Goal: Task Accomplishment & Management: Manage account settings

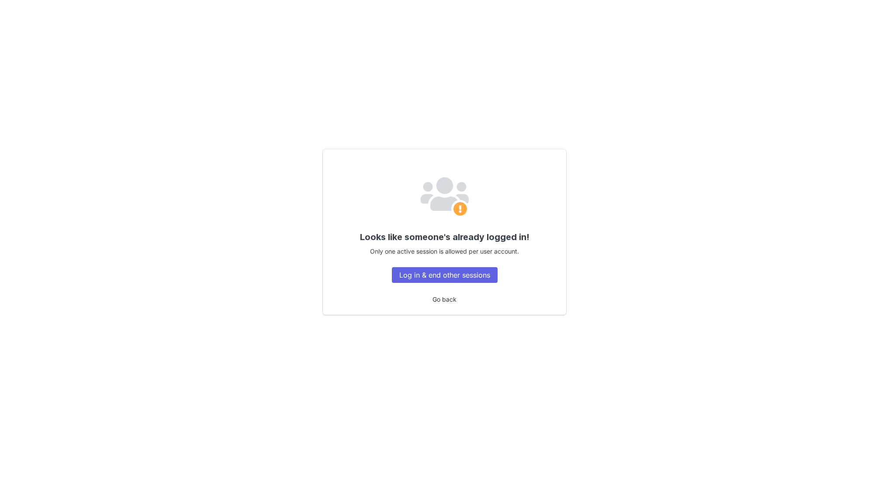
drag, startPoint x: 0, startPoint y: 0, endPoint x: 441, endPoint y: 298, distance: 531.9
click at [441, 298] on link "Go back" at bounding box center [445, 299] width 24 height 7
click at [443, 273] on button "Log in & end other sessions" at bounding box center [445, 275] width 106 height 16
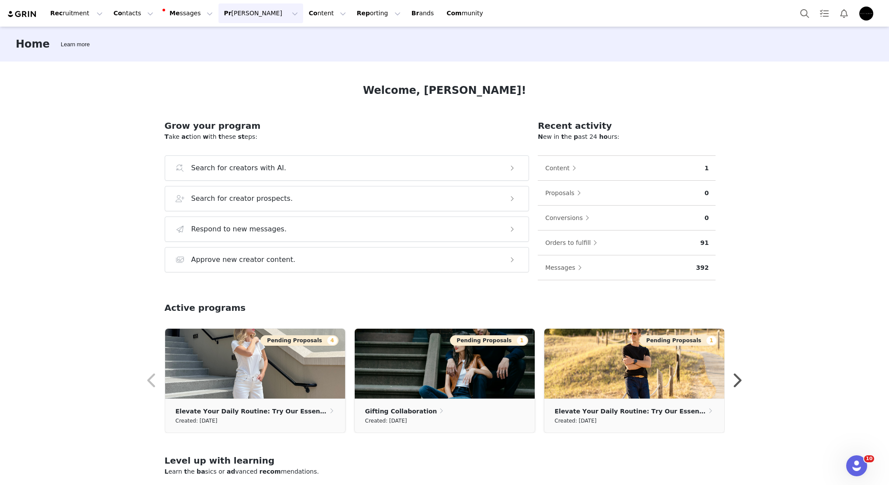
click at [225, 13] on button "[PERSON_NAME] [PERSON_NAME]" at bounding box center [260, 13] width 84 height 20
click at [253, 66] on div "Pa yments" at bounding box center [240, 70] width 59 height 9
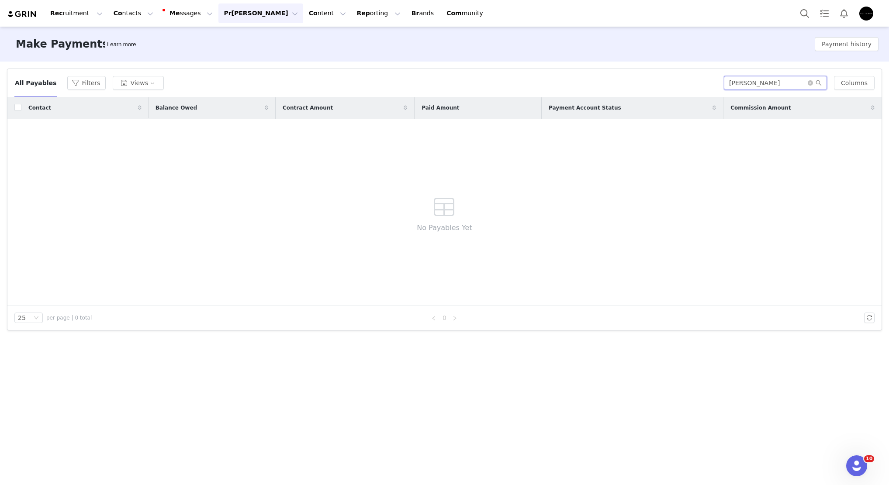
click at [803, 82] on input "[PERSON_NAME]" at bounding box center [775, 83] width 103 height 14
drag, startPoint x: 803, startPoint y: 82, endPoint x: 795, endPoint y: 106, distance: 25.8
click at [795, 106] on div "All Payables Filters Views [PERSON_NAME] Columns Contact Balance Owed Contract …" at bounding box center [444, 199] width 874 height 261
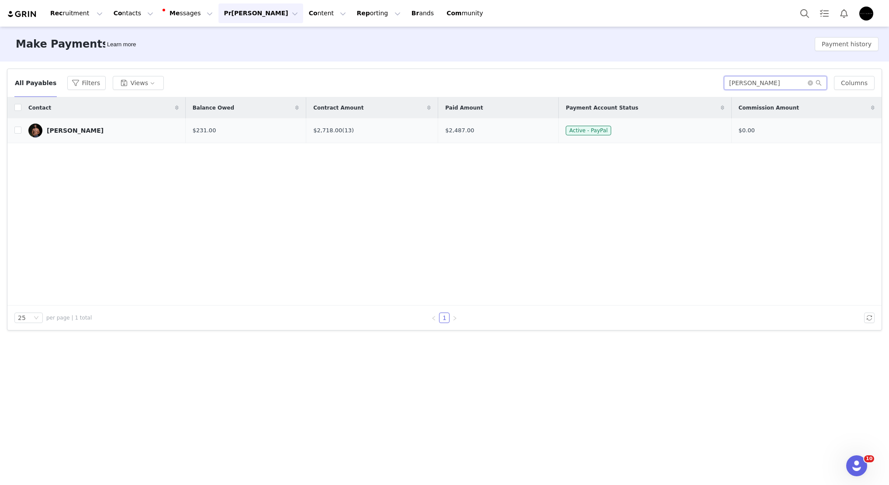
type input "[PERSON_NAME]"
click at [62, 130] on div "[PERSON_NAME]" at bounding box center [75, 130] width 57 height 7
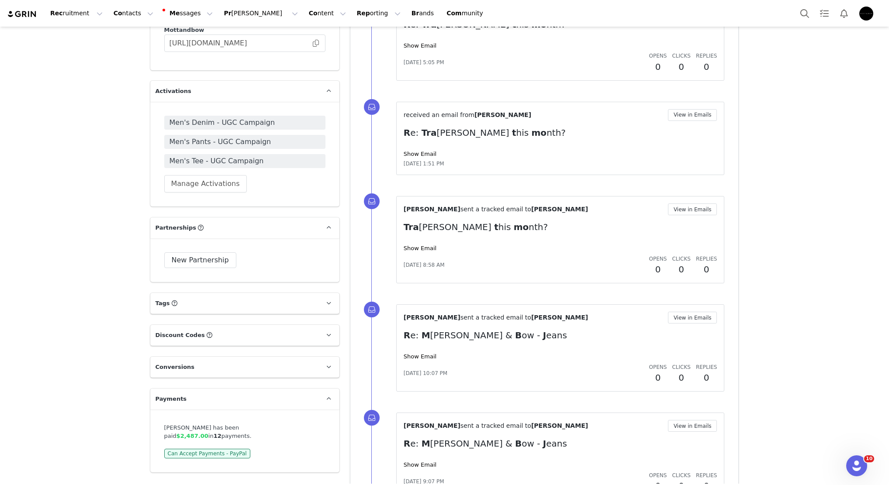
scroll to position [878, 0]
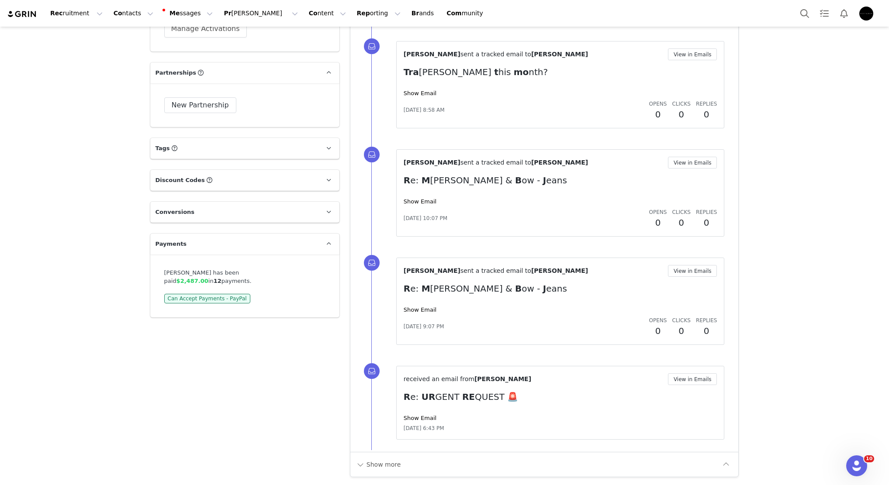
click at [245, 138] on p "T ags K eep t rack of y our co ntacts by ass igning t hem t ags. Y ou c an t he…" at bounding box center [234, 148] width 168 height 21
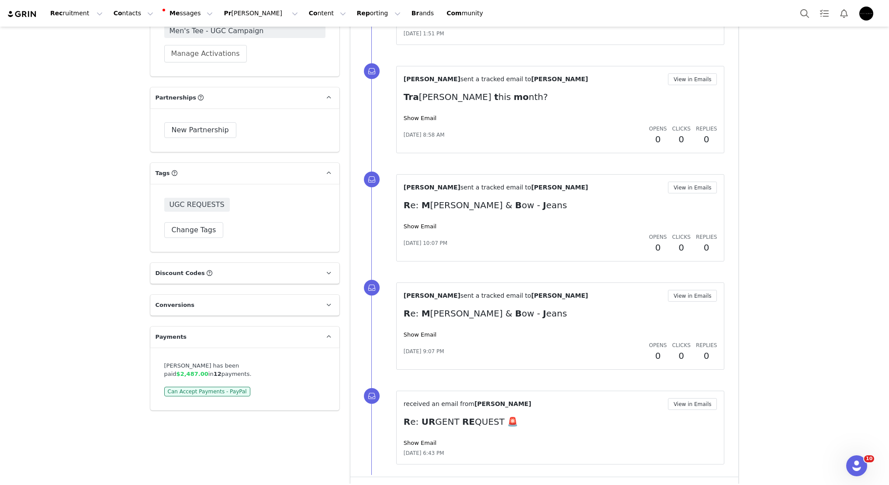
scroll to position [634, 0]
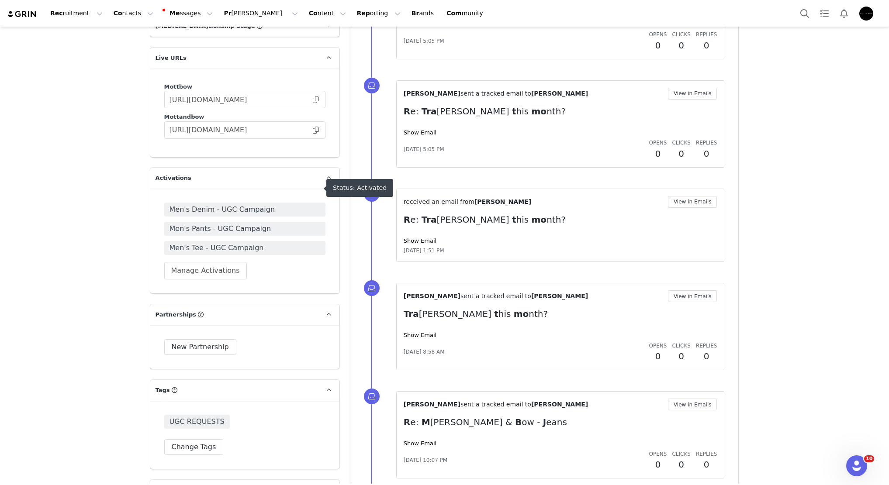
click at [247, 204] on span "Men's Denim - UGC Campaign" at bounding box center [245, 209] width 151 height 10
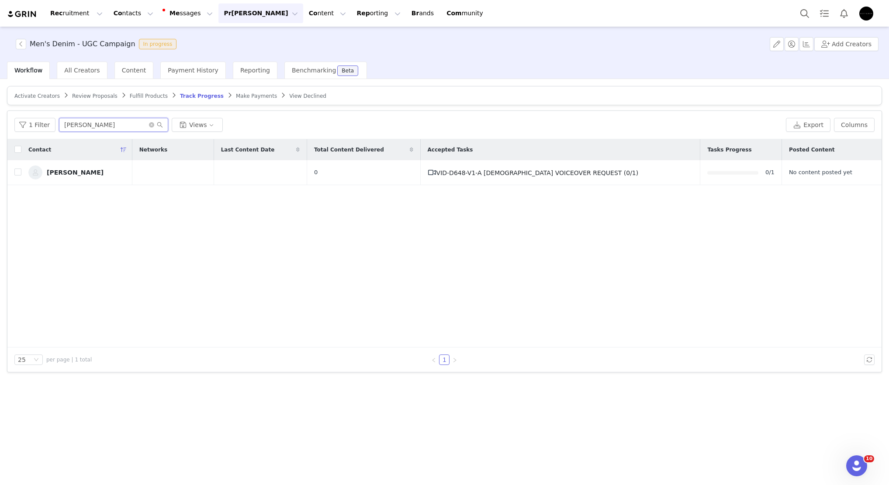
click at [99, 129] on input "larisa" at bounding box center [113, 125] width 109 height 14
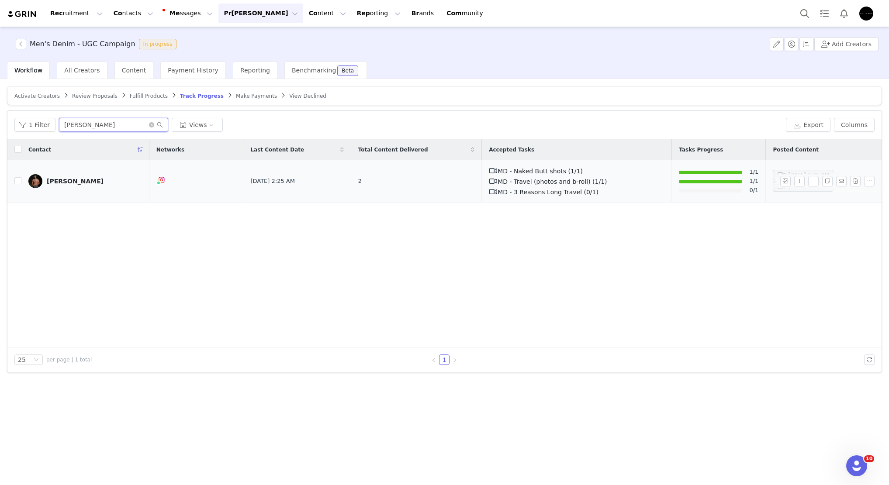
type input "JOEY"
click at [71, 176] on link "Joey Hornyak" at bounding box center [85, 181] width 114 height 14
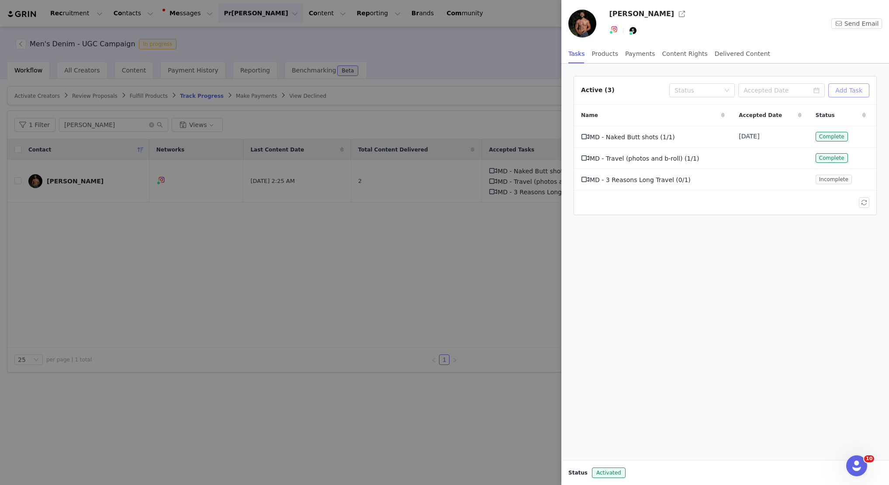
click at [840, 90] on button "Add Task" at bounding box center [848, 90] width 41 height 14
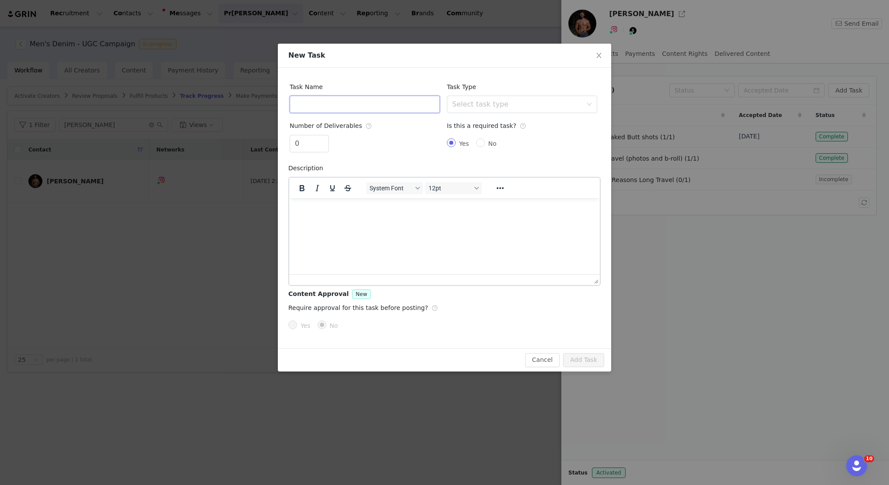
click at [350, 100] on input "text" at bounding box center [365, 104] width 150 height 17
type input "w"
type input "H"
type input "Whitelisting"
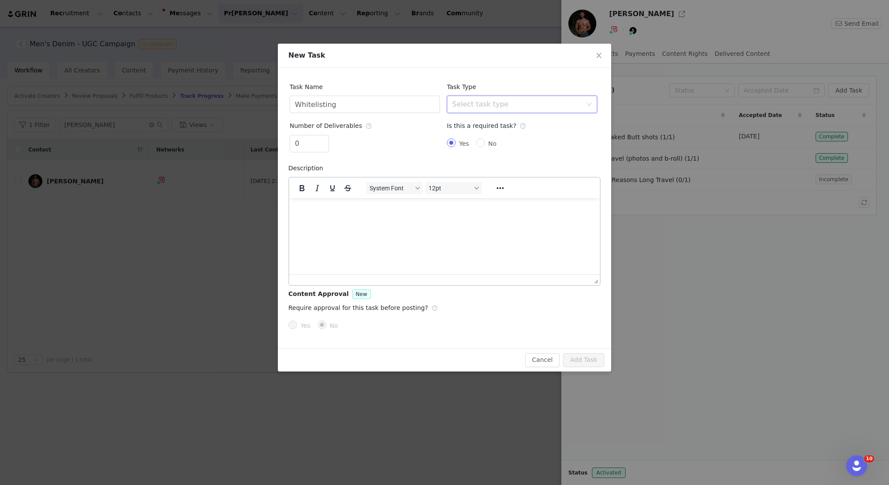
click at [530, 110] on div "Select task type" at bounding box center [519, 104] width 134 height 17
click at [478, 217] on li "Custom Task" at bounding box center [522, 216] width 150 height 14
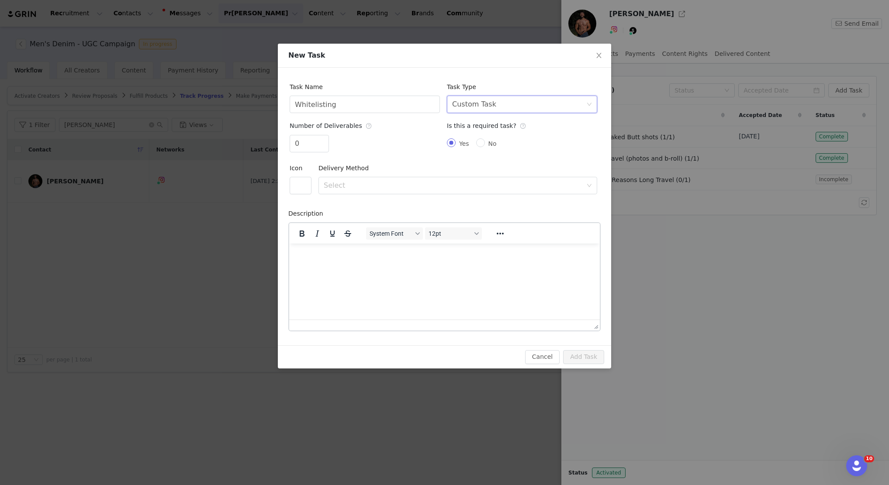
scroll to position [0, 0]
click at [310, 152] on input "0" at bounding box center [309, 143] width 38 height 17
type input "1"
click at [323, 139] on icon "icon: up" at bounding box center [324, 140] width 3 height 3
click at [332, 182] on div "Select" at bounding box center [453, 185] width 259 height 9
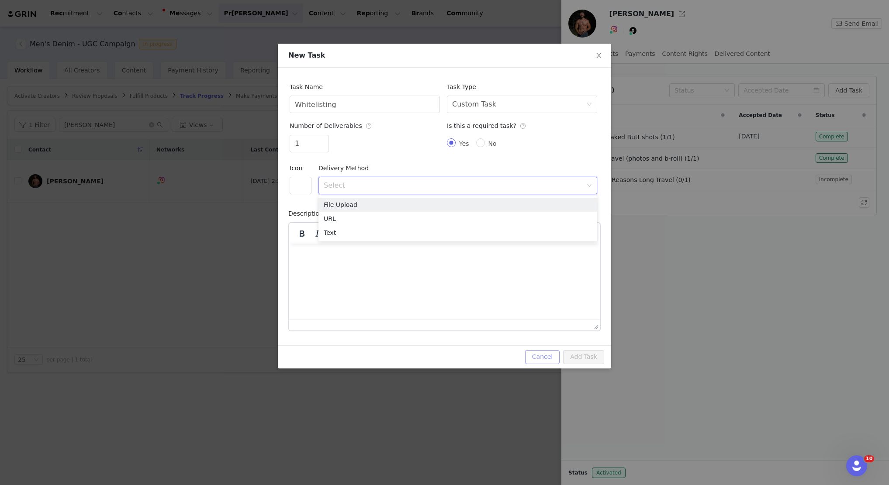
click at [541, 360] on button "Cancel" at bounding box center [542, 357] width 35 height 14
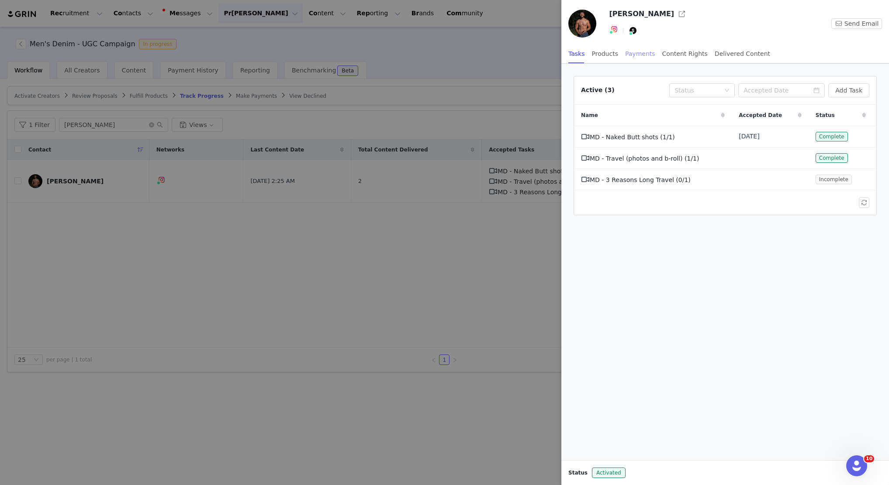
click at [628, 55] on div "Payments" at bounding box center [640, 54] width 30 height 20
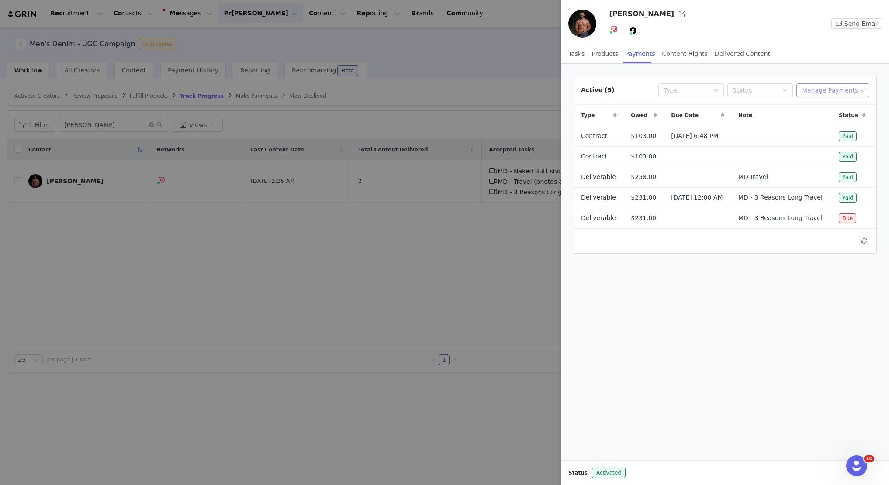
click at [836, 91] on button "Manage Payments" at bounding box center [833, 90] width 73 height 14
click at [833, 121] on span "Add Payable" at bounding box center [836, 122] width 38 height 10
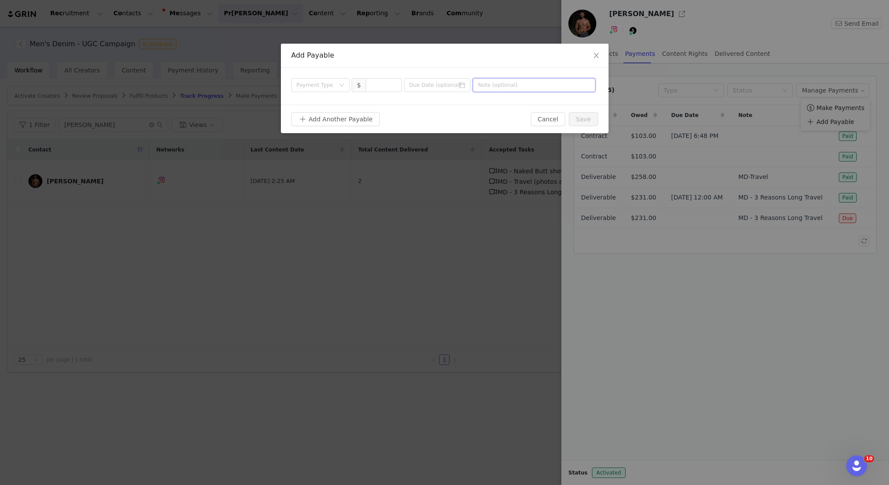
click at [506, 86] on input "text" at bounding box center [534, 85] width 123 height 14
type input "Whitelisting"
click at [388, 80] on input at bounding box center [383, 85] width 35 height 13
click at [309, 81] on div "Payment Type" at bounding box center [316, 85] width 38 height 9
type input "206"
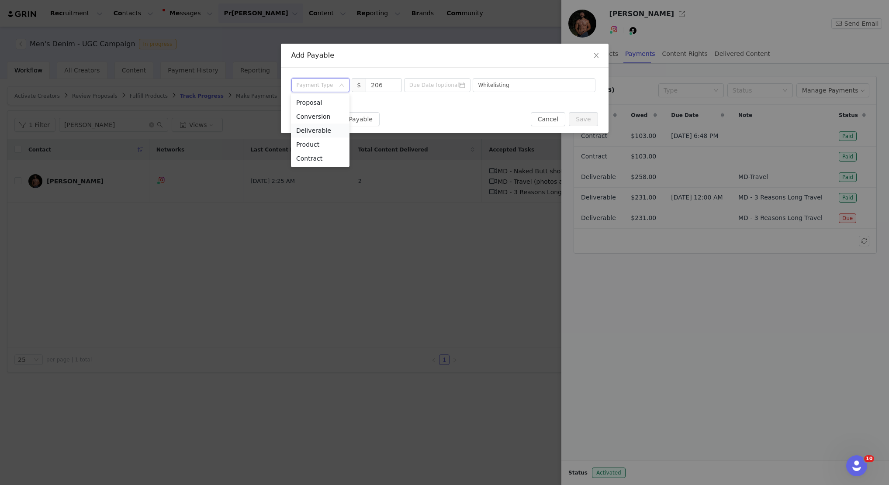
drag, startPoint x: 323, startPoint y: 131, endPoint x: 333, endPoint y: 132, distance: 9.7
click at [324, 131] on li "Deliverable" at bounding box center [320, 131] width 59 height 14
click at [586, 117] on button "Save" at bounding box center [583, 119] width 29 height 14
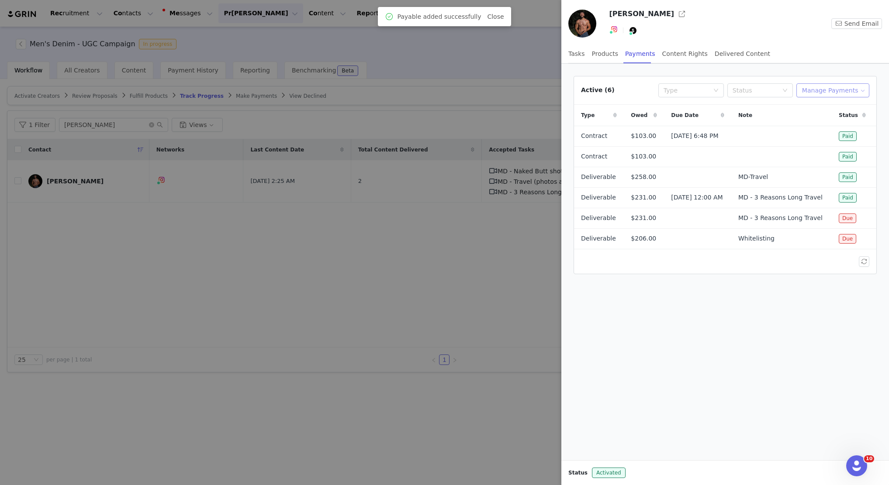
click at [825, 94] on button "Manage Payments" at bounding box center [833, 90] width 73 height 14
click at [831, 111] on span "Make Payments" at bounding box center [841, 108] width 48 height 10
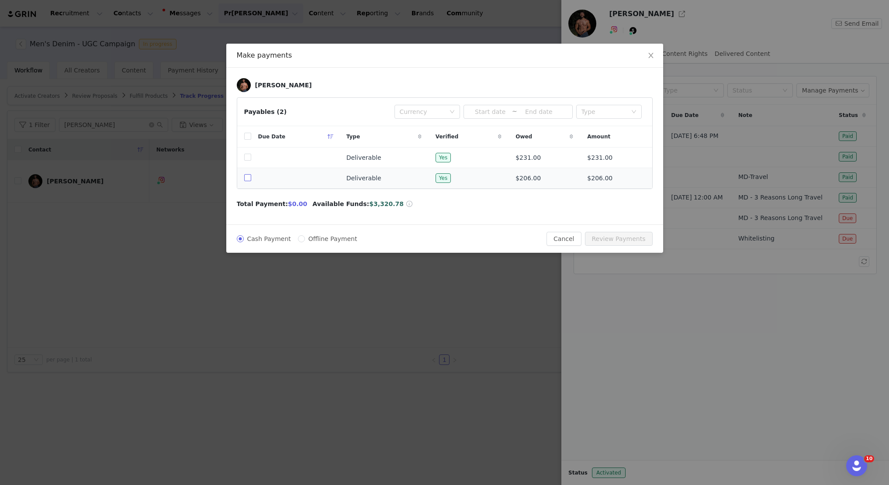
click at [246, 177] on input "checkbox" at bounding box center [247, 177] width 7 height 7
checkbox input "true"
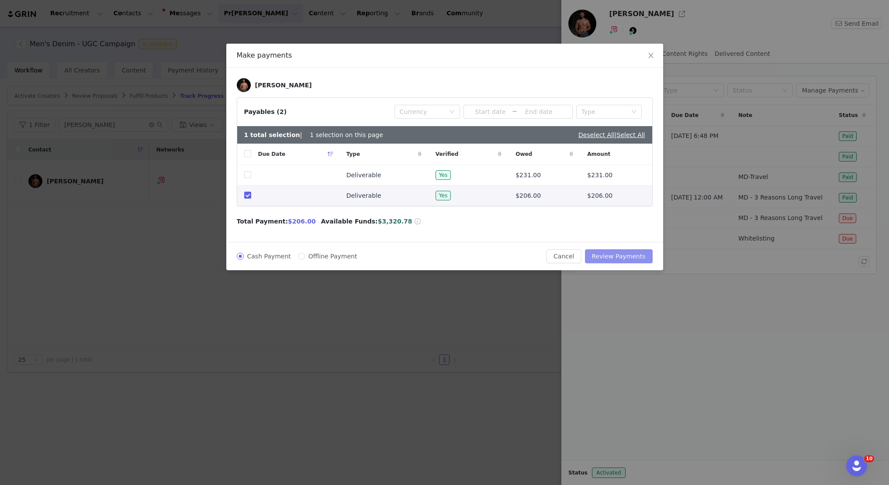
click at [601, 252] on button "Review Payments" at bounding box center [619, 256] width 68 height 14
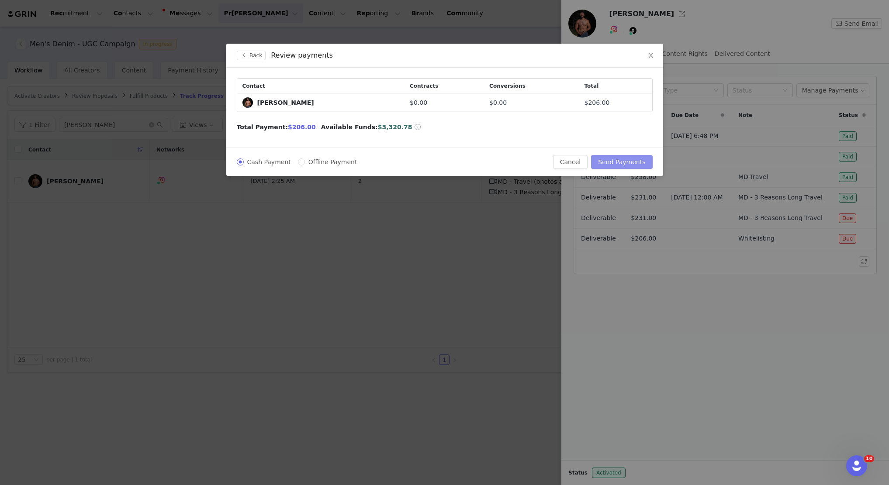
click at [616, 161] on button "Send Payments" at bounding box center [621, 162] width 61 height 14
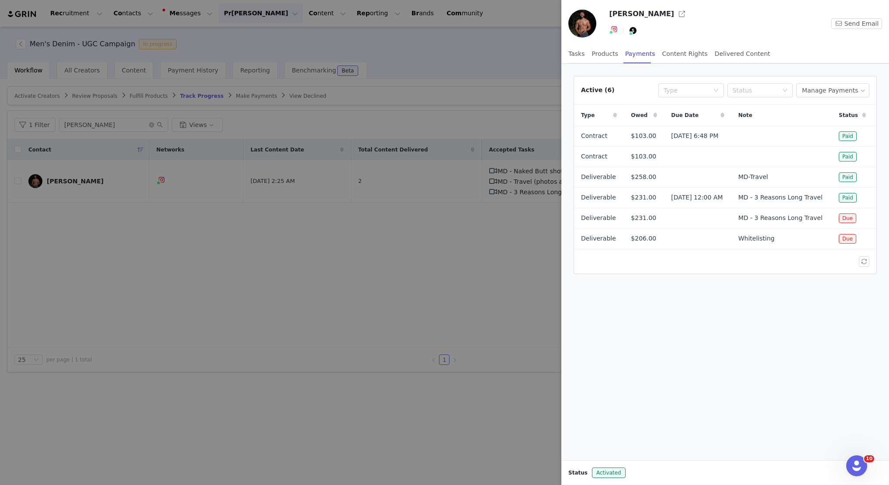
click at [394, 159] on div at bounding box center [444, 242] width 889 height 485
